Goal: Task Accomplishment & Management: Manage account settings

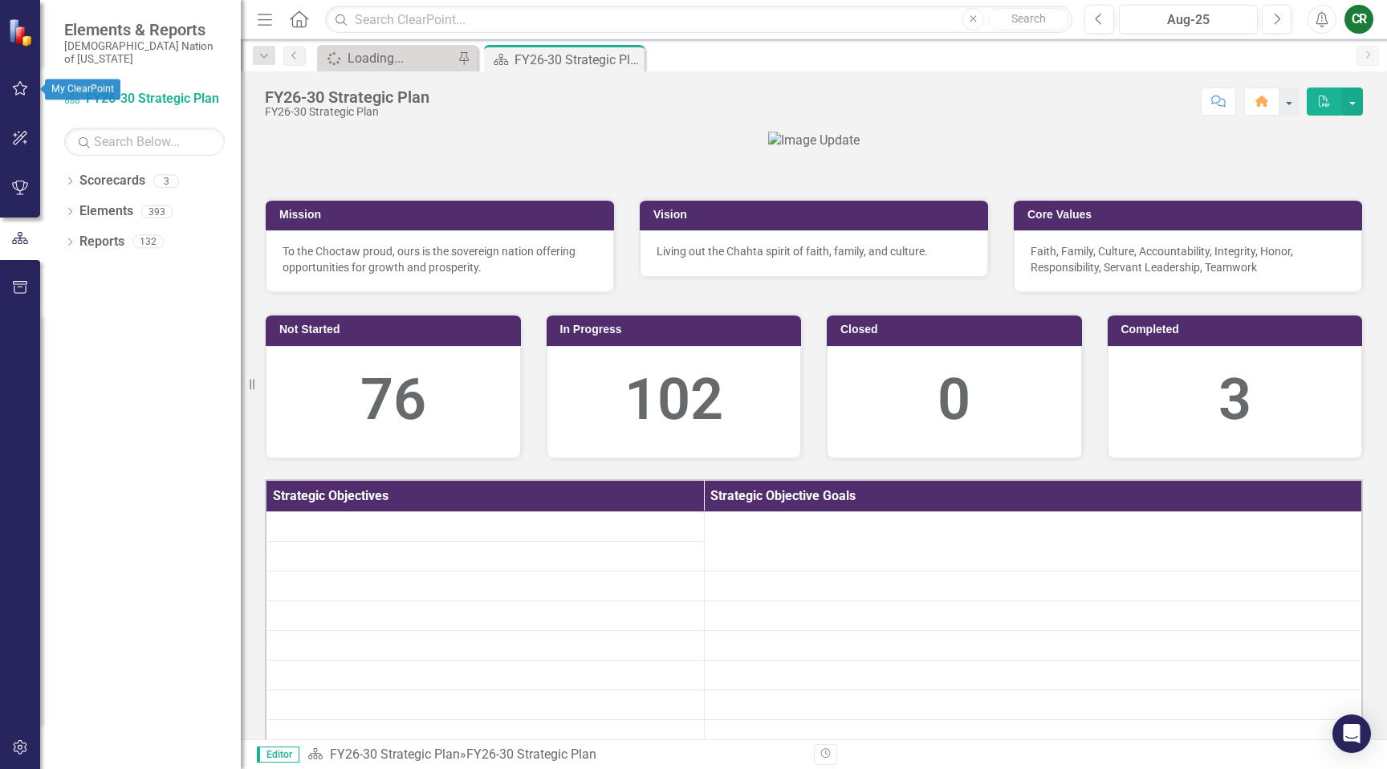
click at [21, 96] on button "button" at bounding box center [20, 89] width 36 height 34
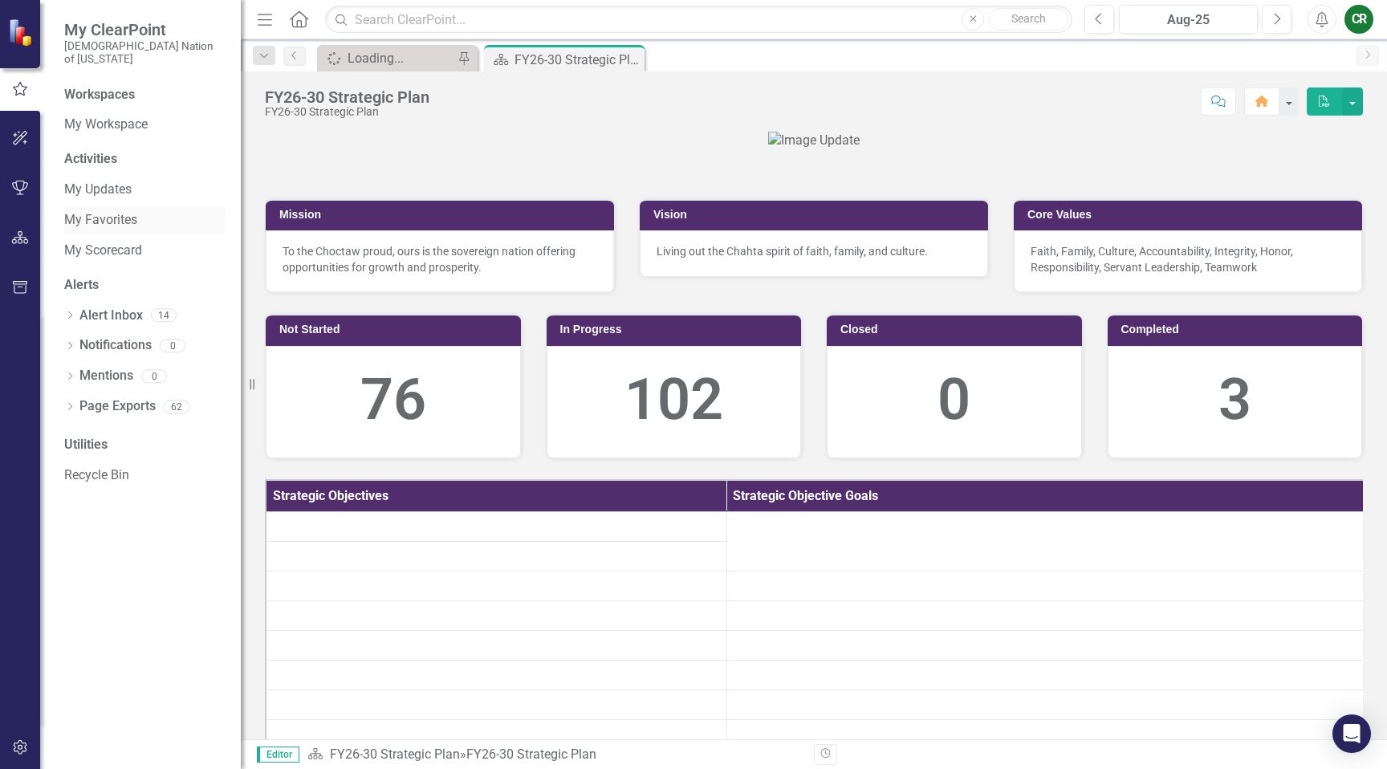
click at [112, 211] on link "My Favorites" at bounding box center [144, 220] width 161 height 18
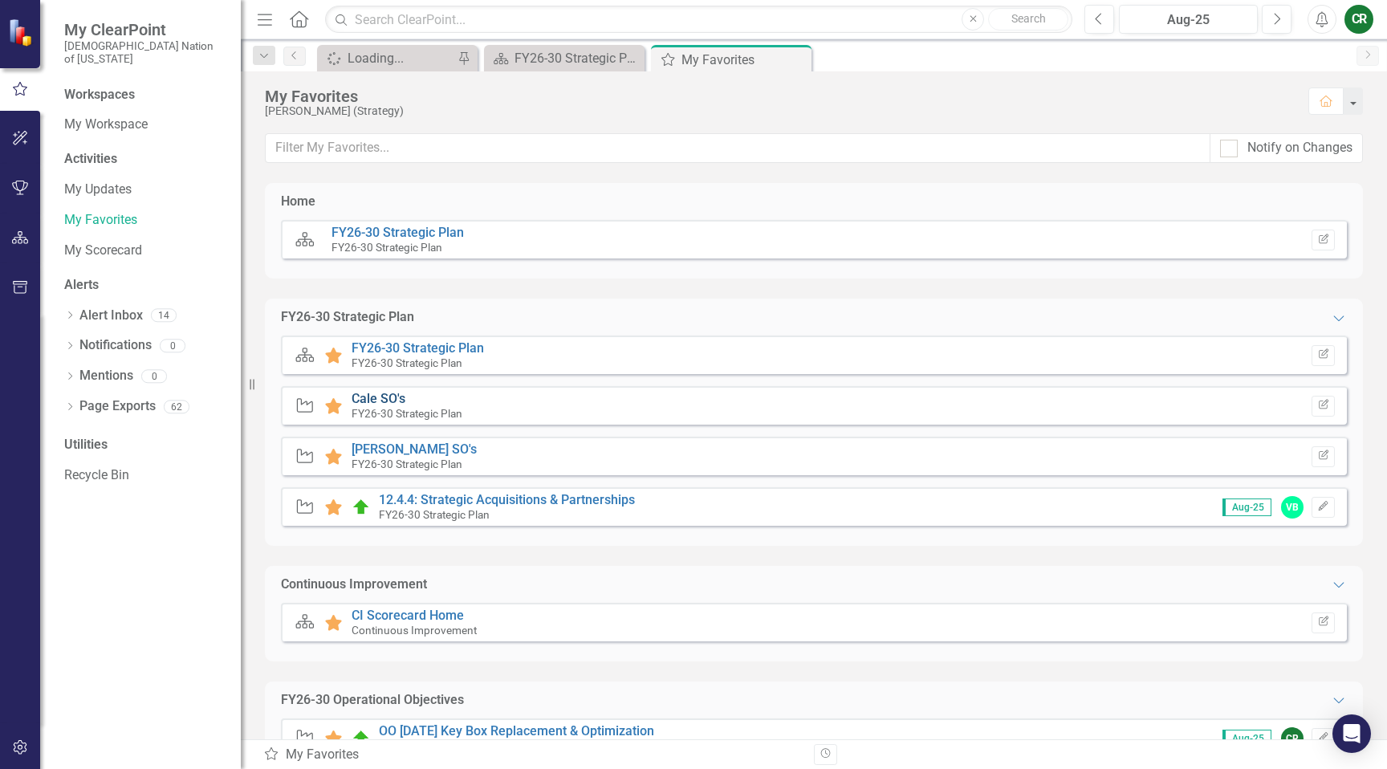
click at [376, 401] on link "Cale SO's" at bounding box center [379, 398] width 54 height 15
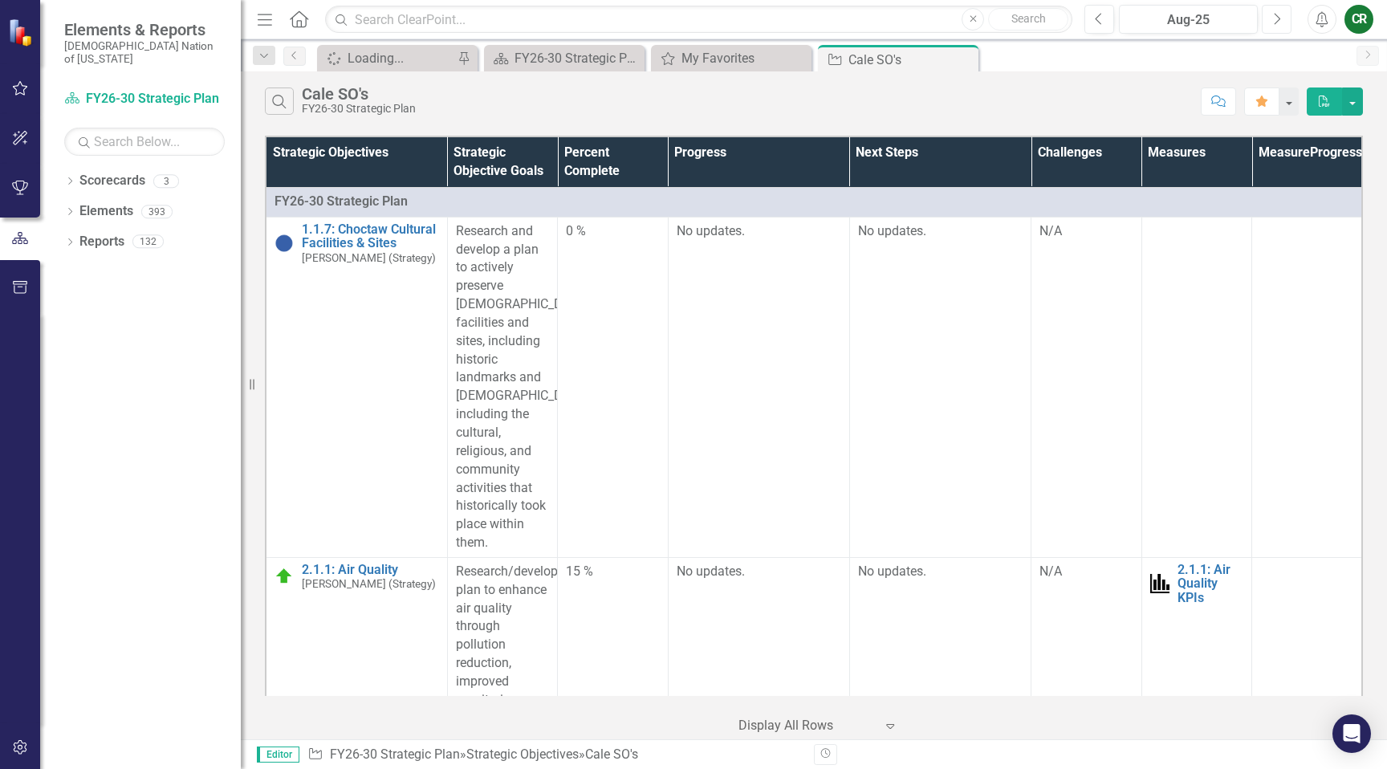
click at [1279, 14] on icon "Next" at bounding box center [1276, 19] width 9 height 14
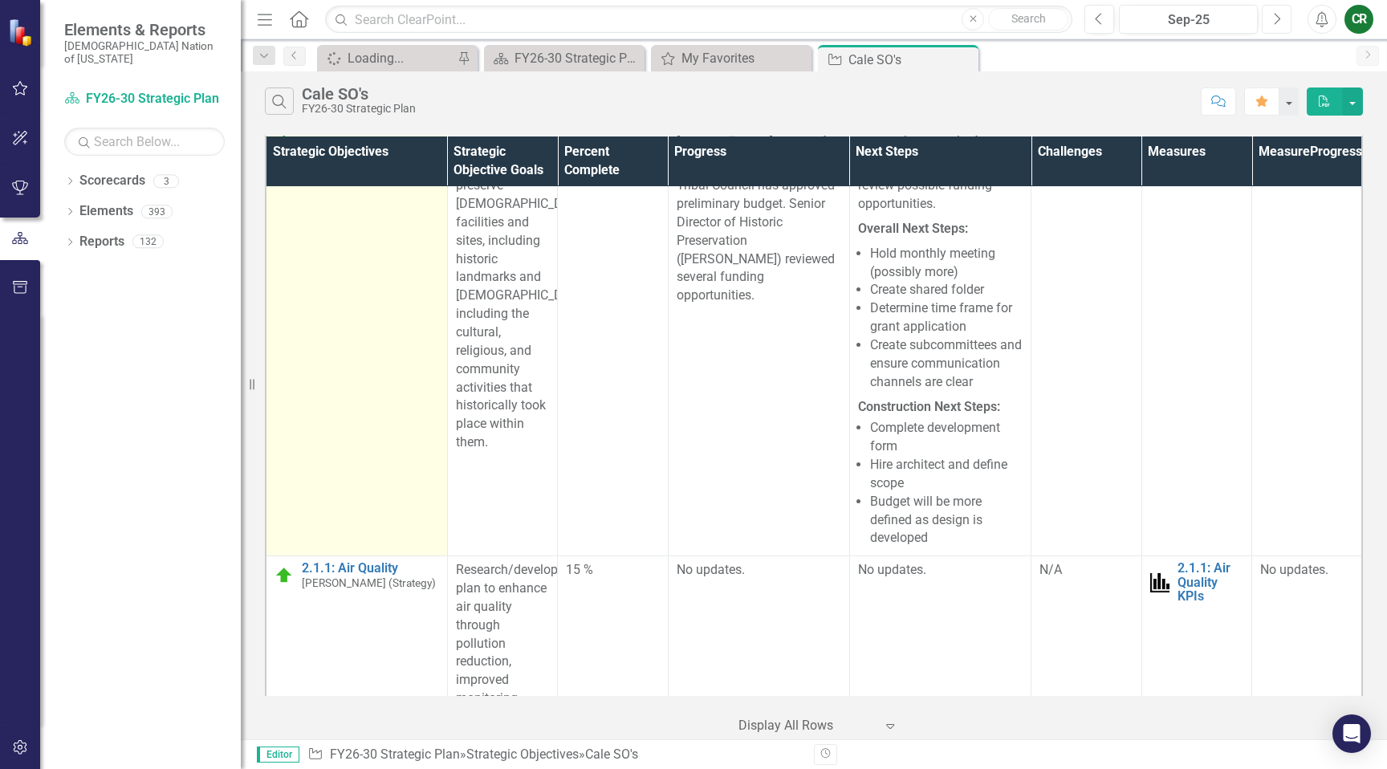
scroll to position [104, 0]
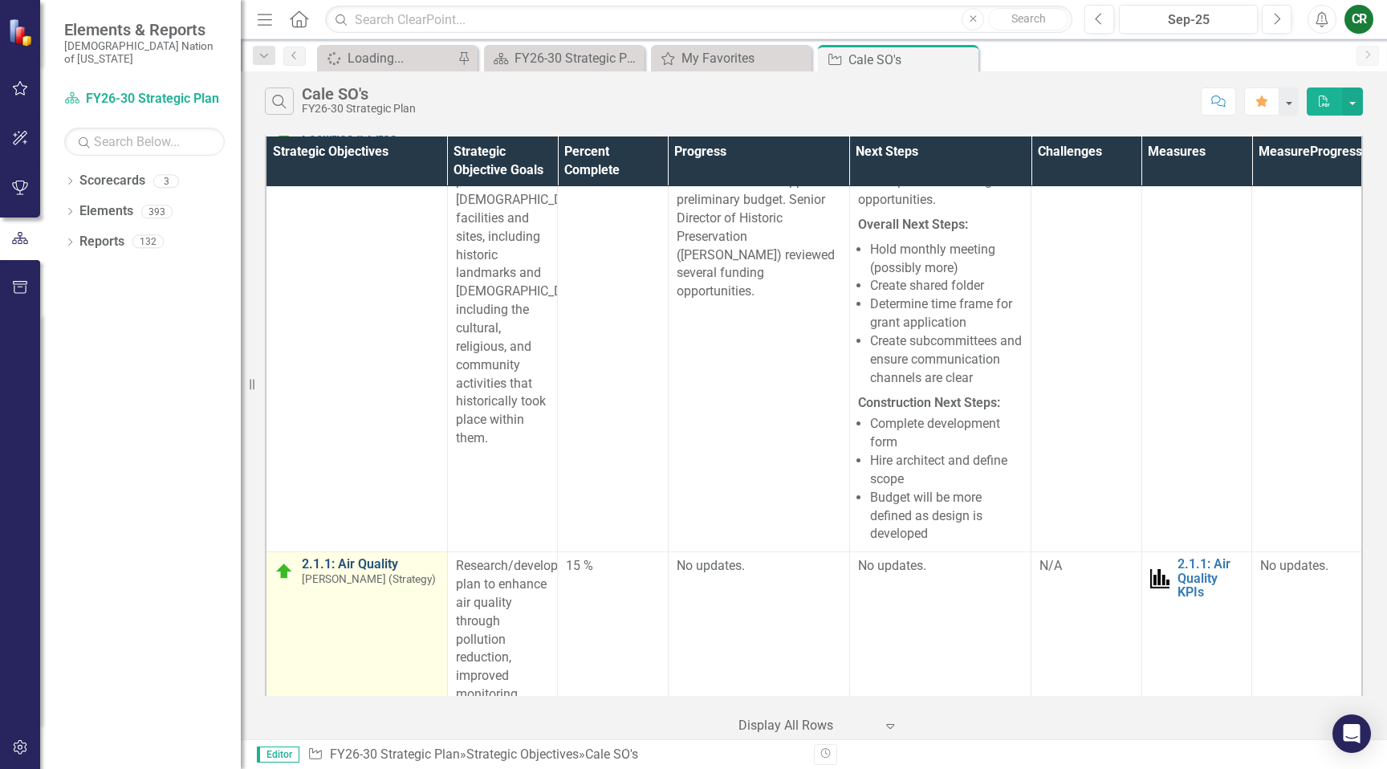
click at [368, 572] on link "2.1.1: Air Quality" at bounding box center [370, 564] width 137 height 14
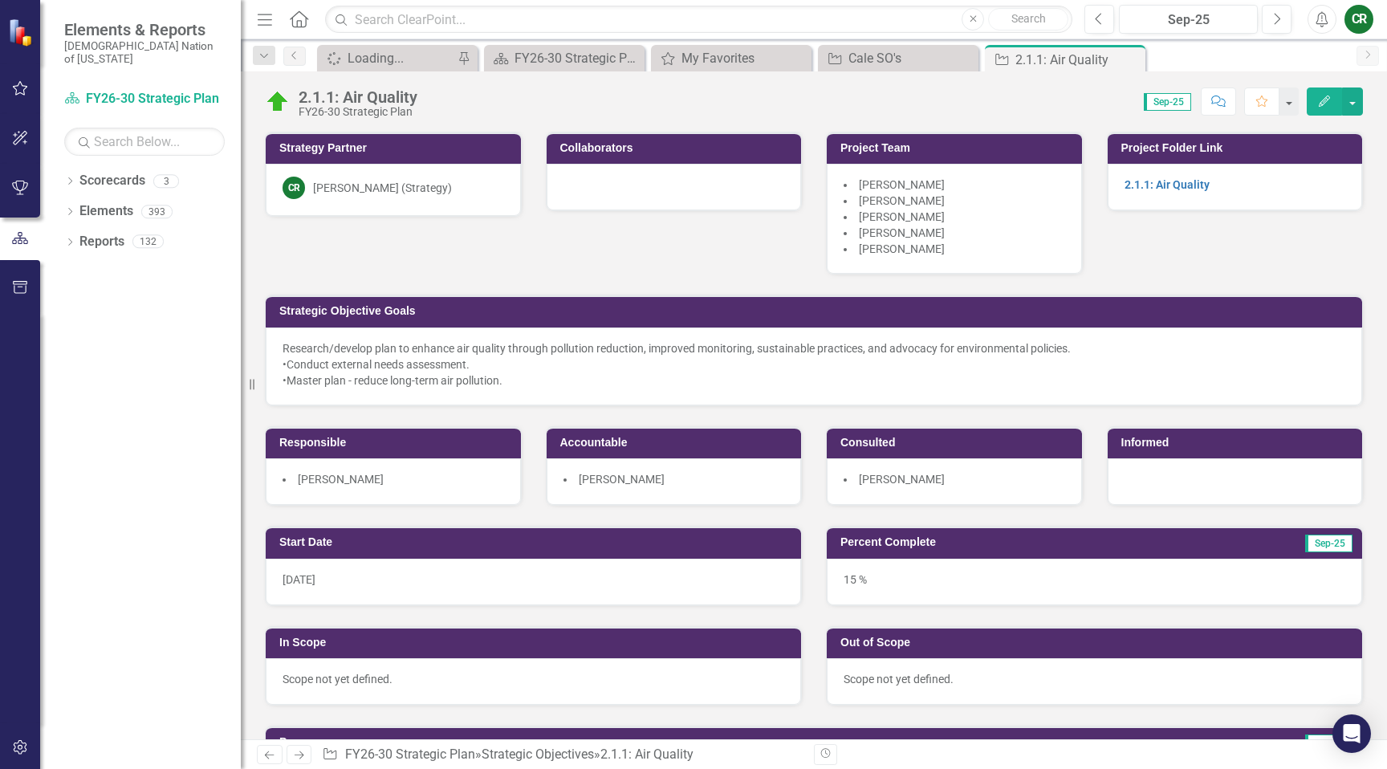
click at [1222, 104] on icon "Comment" at bounding box center [1218, 101] width 14 height 11
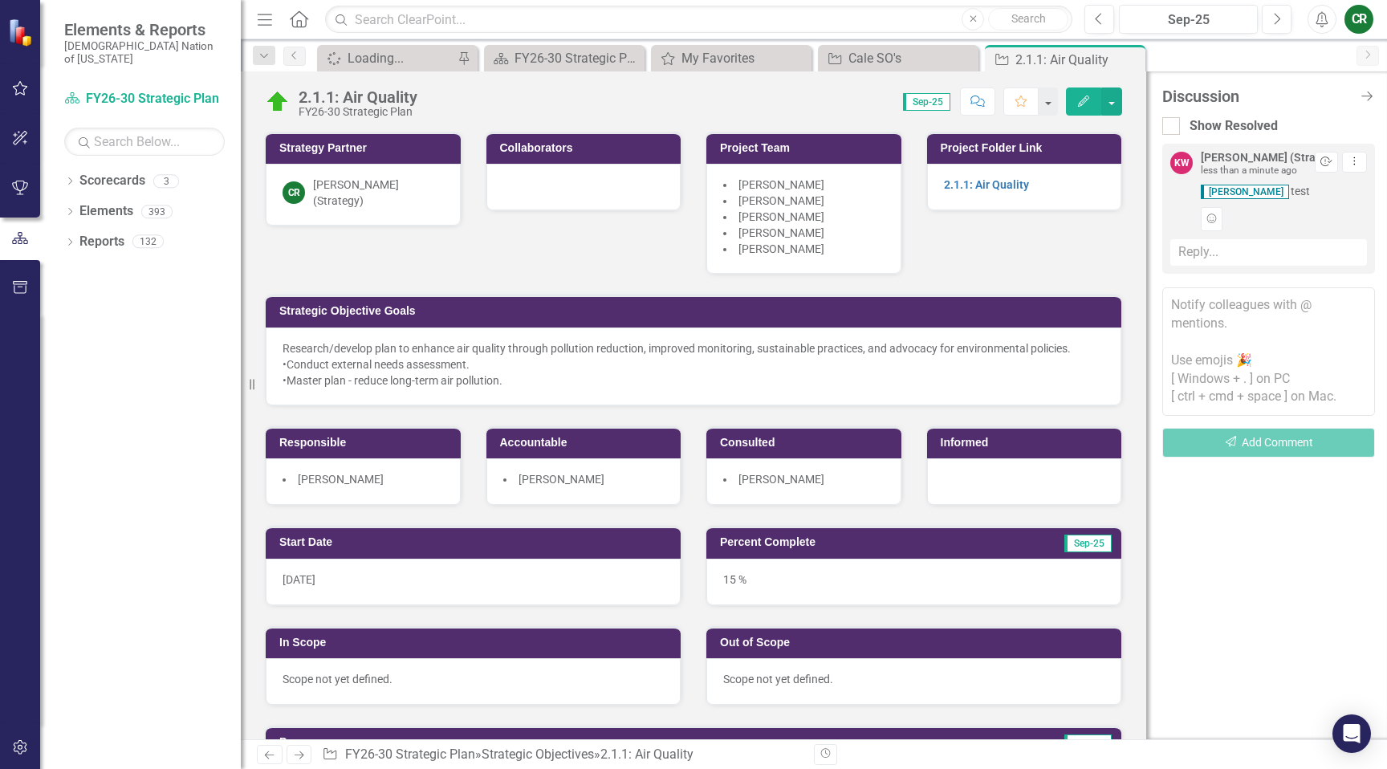
click at [1326, 165] on icon "Resolve" at bounding box center [1326, 162] width 12 height 10
